Goal: Information Seeking & Learning: Learn about a topic

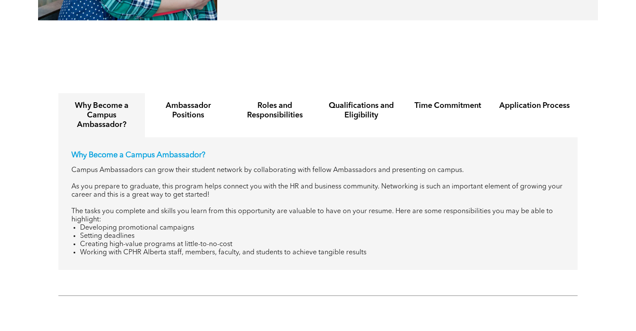
scroll to position [938, 0]
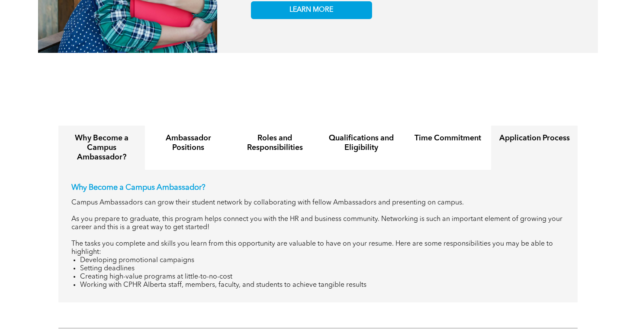
click at [515, 125] on div "Application Process" at bounding box center [534, 147] width 87 height 44
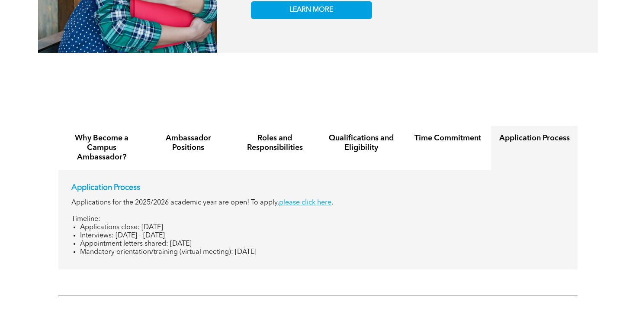
click at [312, 199] on p "Applications for the 2025/2026 academic year are open! To apply, please click h…" at bounding box center [317, 203] width 493 height 8
click at [311, 199] on link "please click here" at bounding box center [305, 202] width 52 height 7
click at [205, 144] on div "Ambassador Positions" at bounding box center [188, 147] width 87 height 44
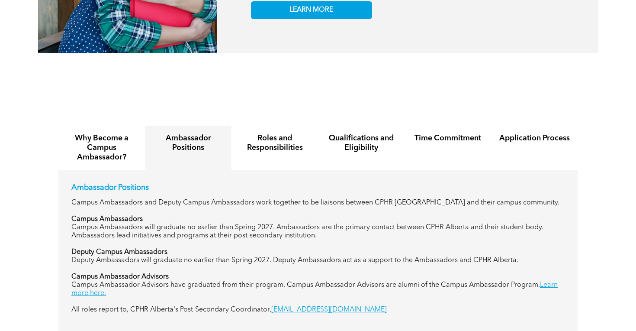
scroll to position [1002, 0]
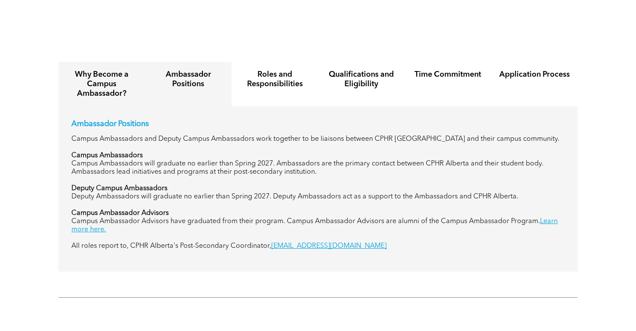
click at [132, 80] on h4 "Why Become a Campus Ambassador?" at bounding box center [101, 84] width 71 height 29
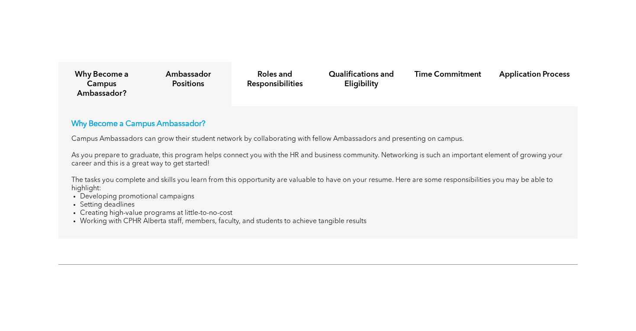
click at [180, 76] on h4 "Ambassador Positions" at bounding box center [188, 79] width 71 height 19
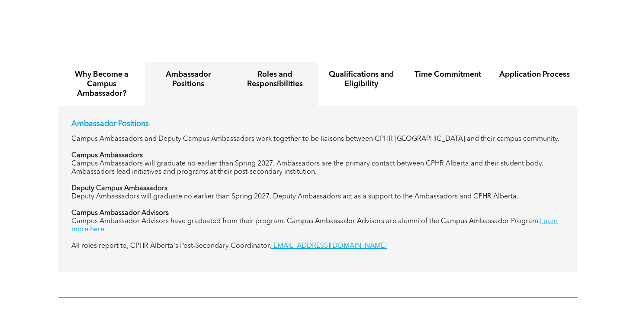
click at [280, 76] on h4 "Roles and Responsibilities" at bounding box center [274, 79] width 71 height 19
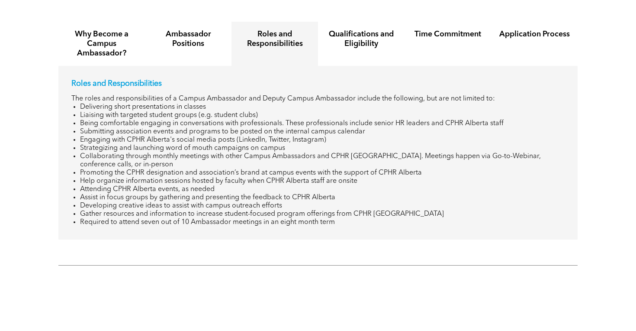
scroll to position [1045, 0]
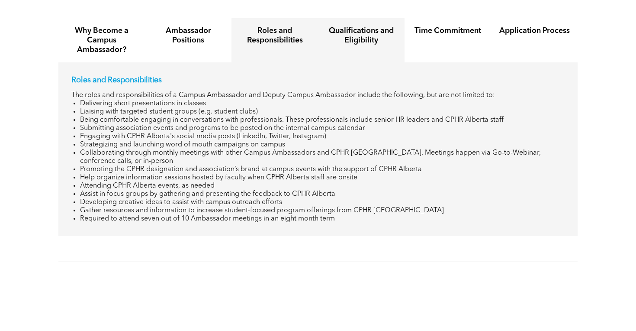
click at [348, 43] on div "Qualifications and Eligibility" at bounding box center [361, 40] width 87 height 44
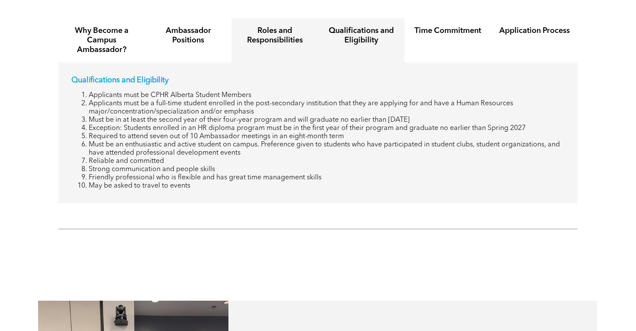
click at [304, 30] on h4 "Roles and Responsibilities" at bounding box center [274, 35] width 71 height 19
